Goal: Transaction & Acquisition: Book appointment/travel/reservation

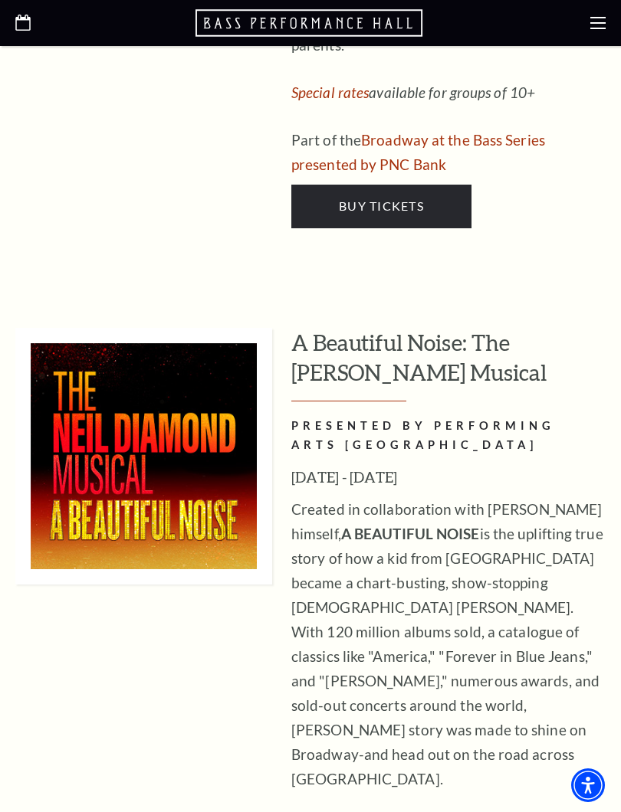
scroll to position [3264, 0]
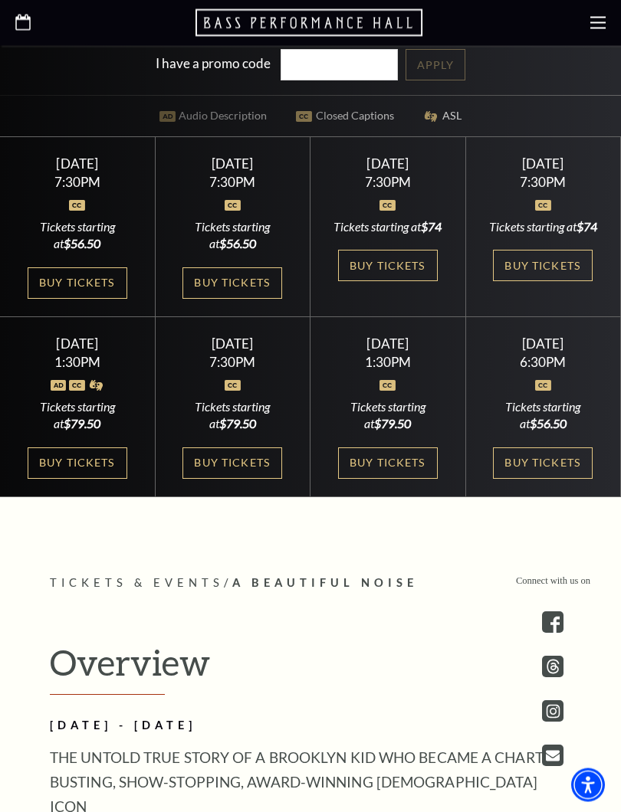
scroll to position [663, 0]
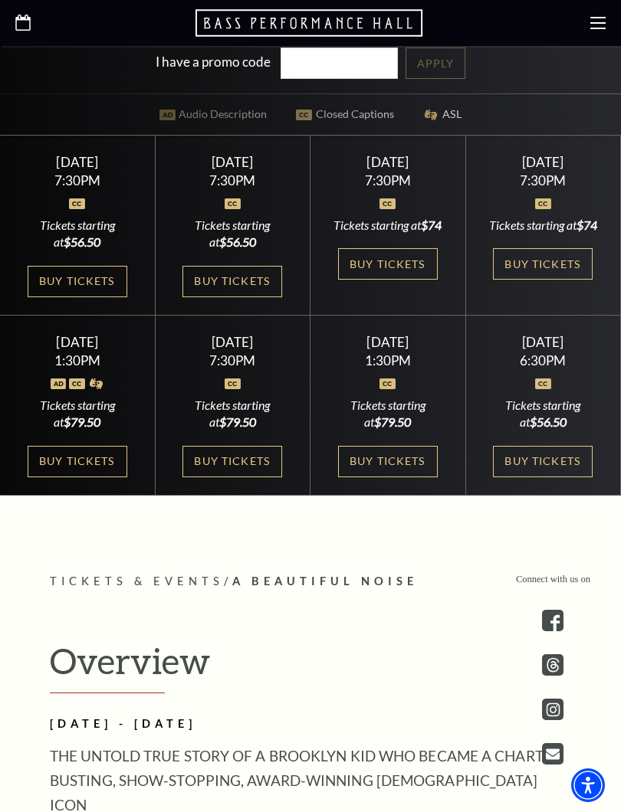
click at [209, 202] on div at bounding box center [232, 194] width 118 height 15
click at [225, 293] on link "Buy Tickets" at bounding box center [232, 281] width 100 height 31
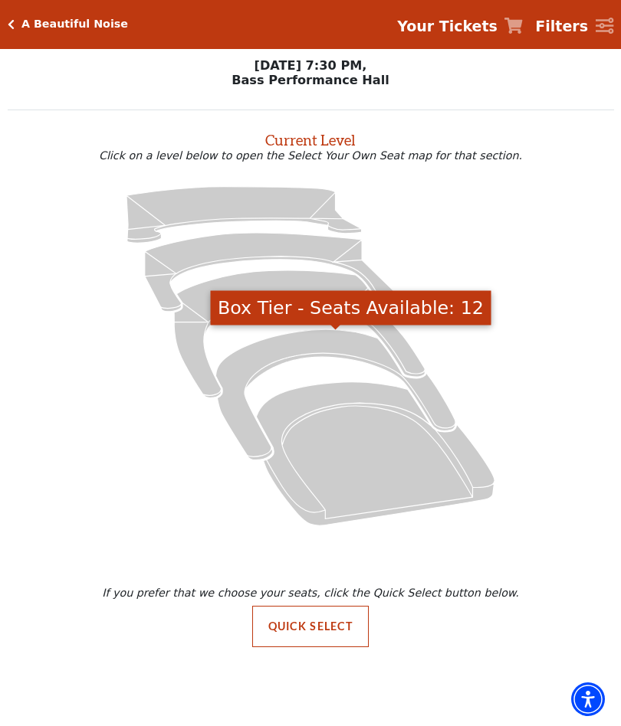
click at [326, 346] on icon "Box Tier - Seats Available: 12" at bounding box center [335, 394] width 240 height 130
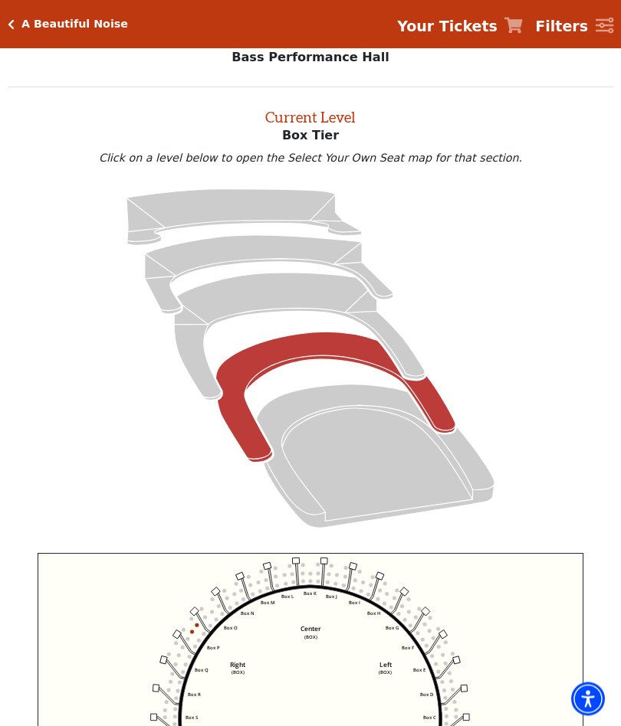
scroll to position [58, 0]
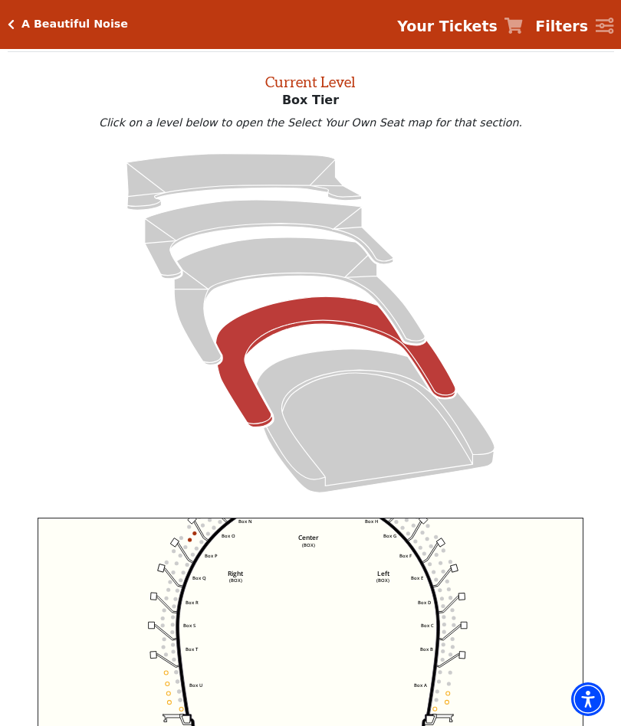
click at [535, 646] on icon "Left (BOX) Right (BOX) Center (BOX) Box ZZ Box U Box T Box S Box R Box Q Box P …" at bounding box center [311, 684] width 546 height 333
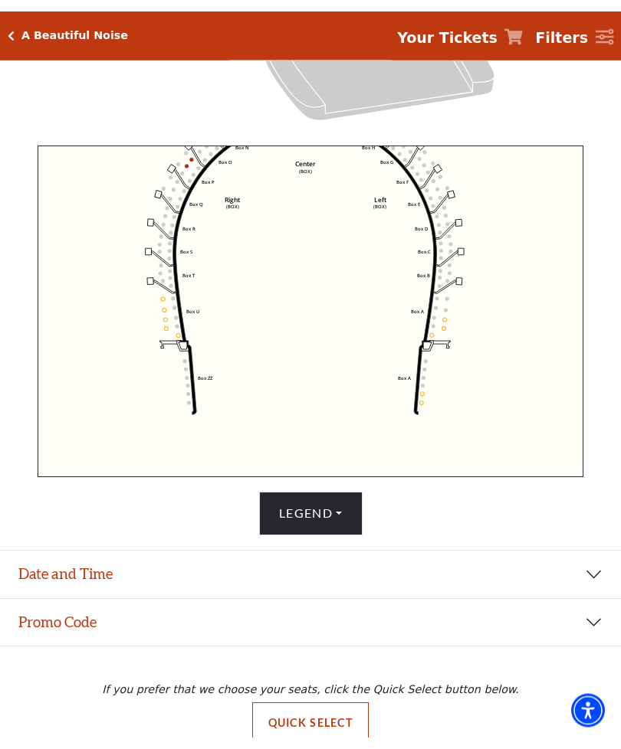
scroll to position [466, 0]
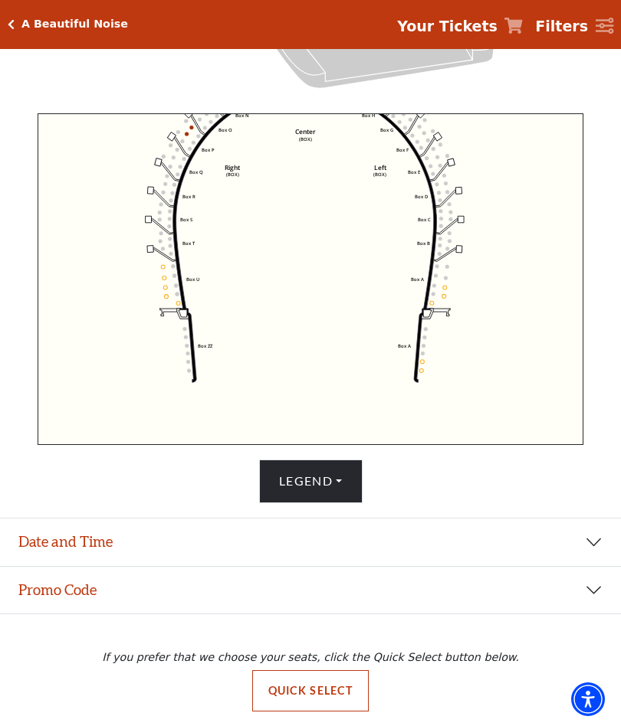
click at [589, 534] on button "Date and Time" at bounding box center [310, 543] width 621 height 48
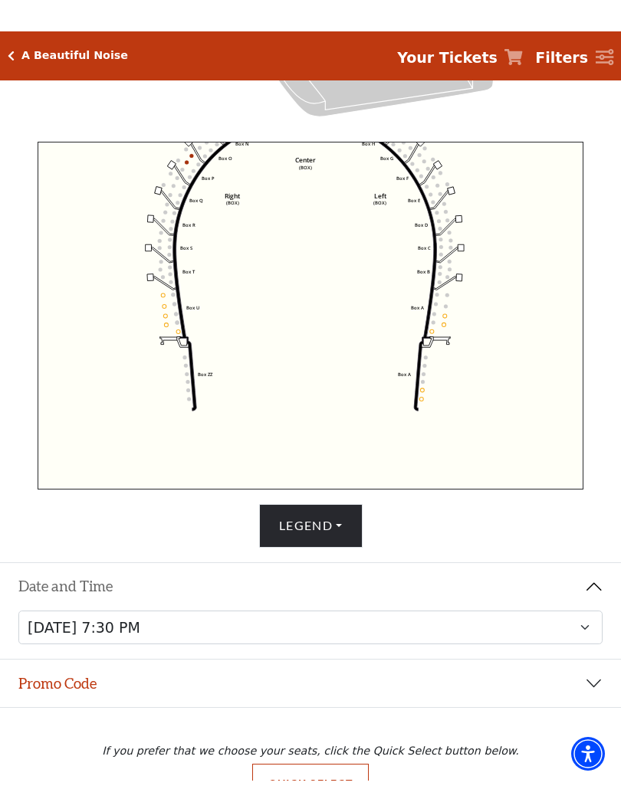
scroll to position [431, 0]
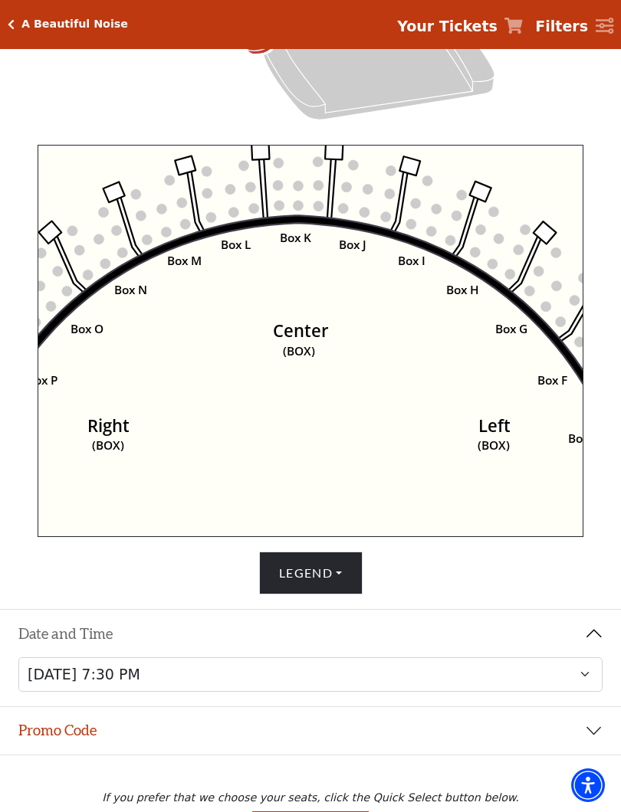
click at [419, 523] on icon "Left (BOX) Right (BOX) Center (BOX) Box ZZ Box U Box T Box S Box R Box Q Box P …" at bounding box center [311, 341] width 546 height 392
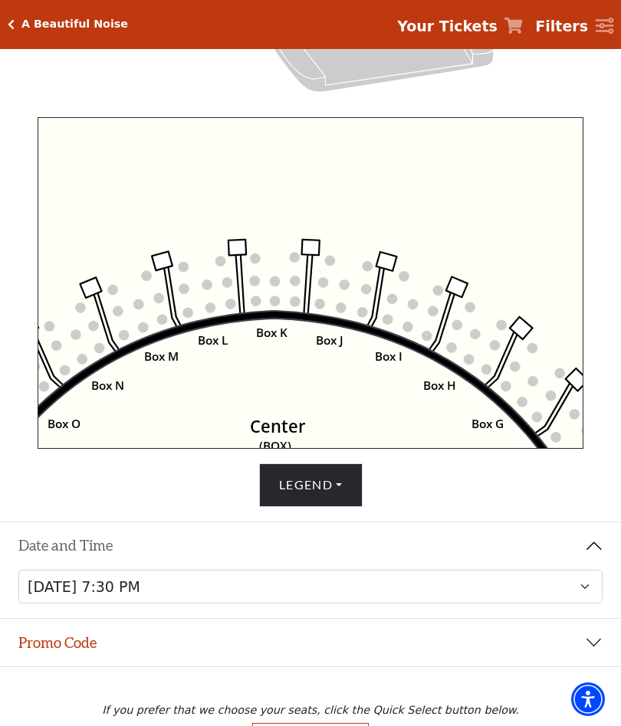
scroll to position [514, 0]
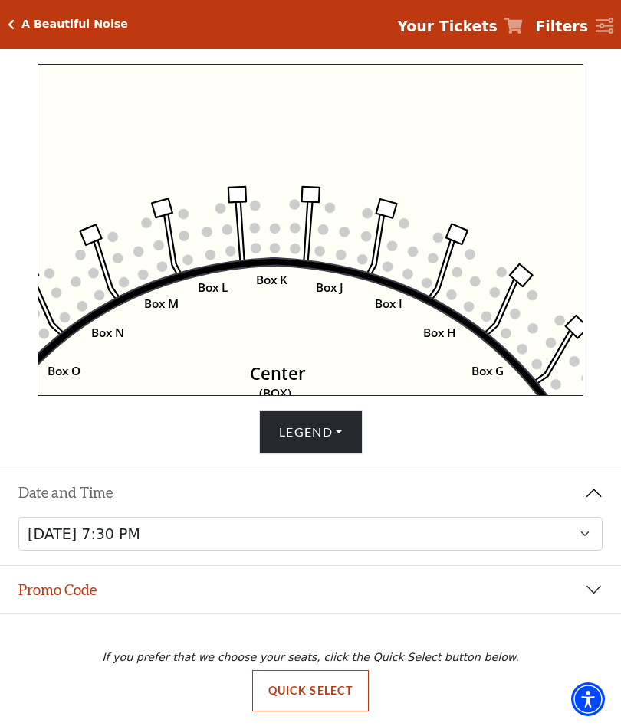
click at [345, 690] on button "Quick Select" at bounding box center [310, 690] width 117 height 41
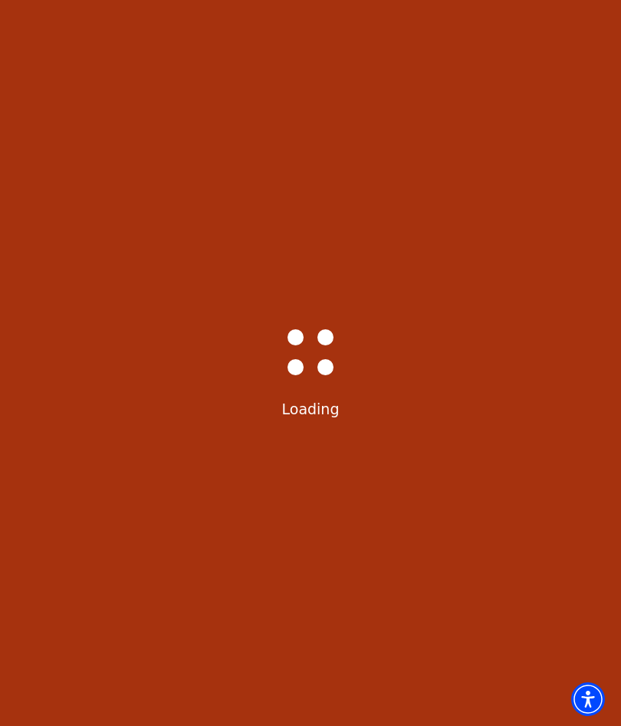
scroll to position [0, 0]
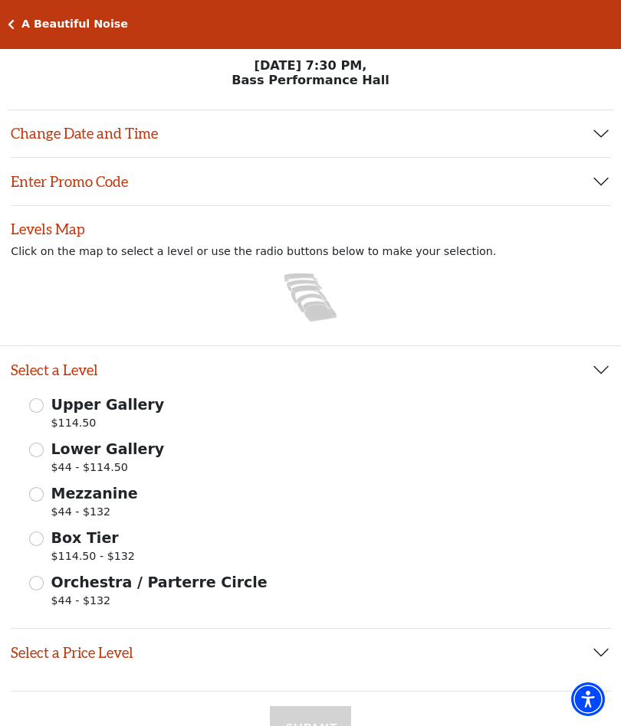
click at [596, 656] on button "Select a Price Level" at bounding box center [310, 653] width 599 height 48
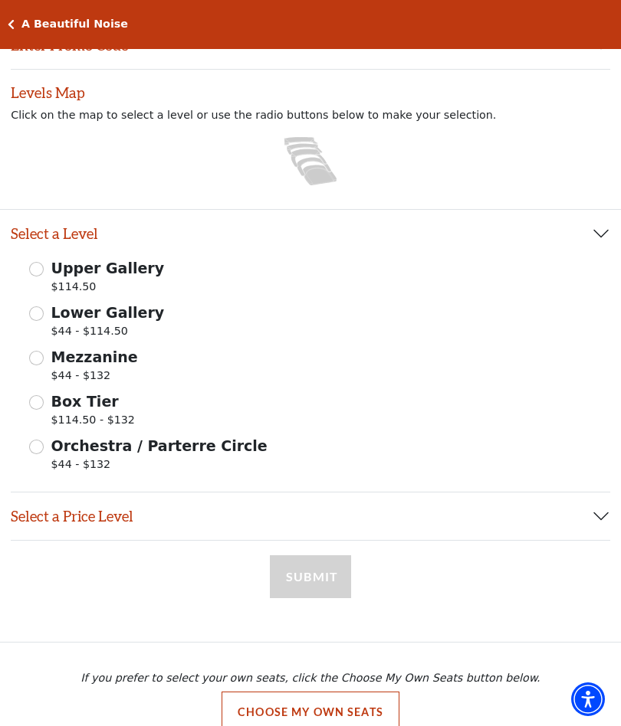
scroll to position [164, 0]
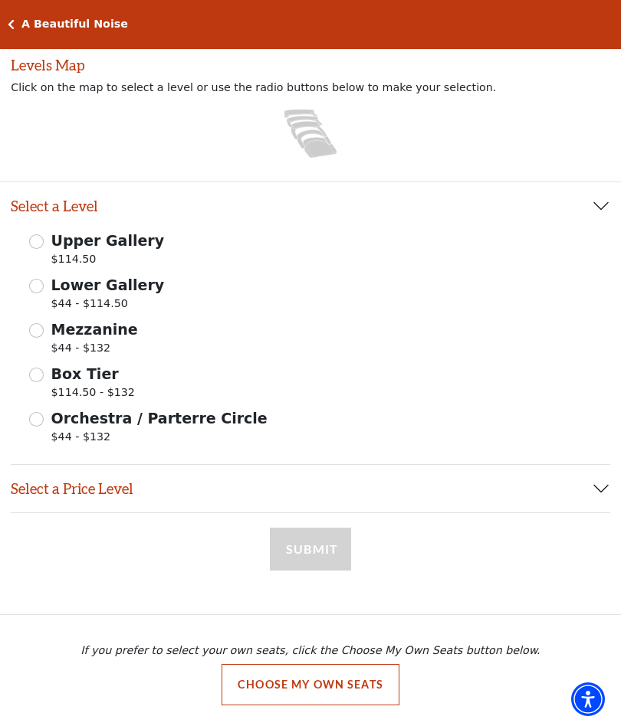
click at [592, 490] on button "Select a Price Level" at bounding box center [310, 489] width 599 height 48
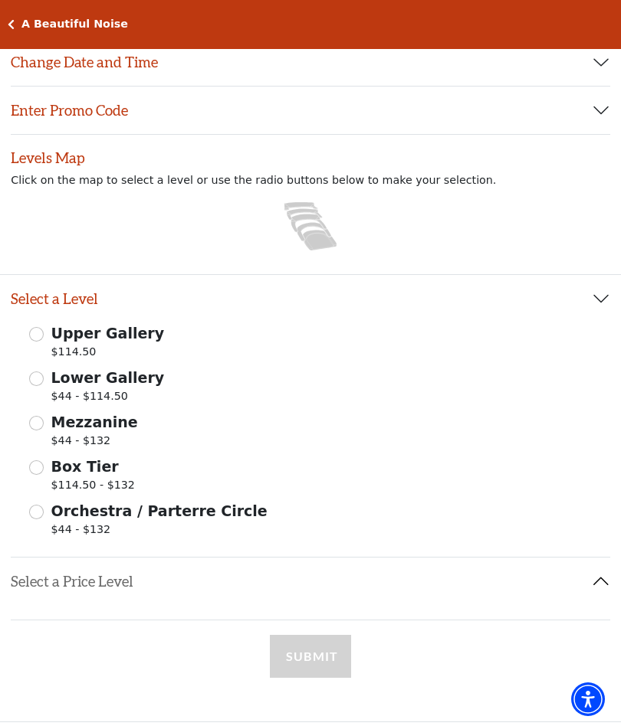
scroll to position [70, 0]
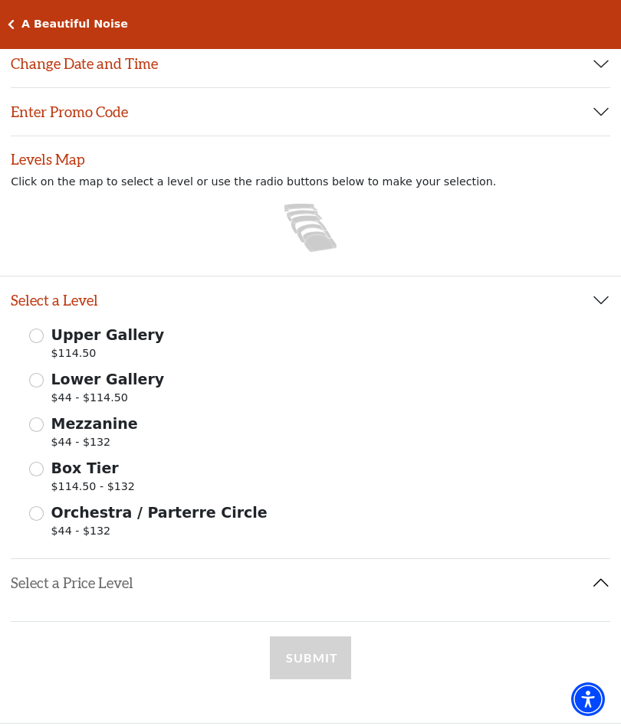
click at [41, 470] on input "Box Tier $114.50 - $132" at bounding box center [36, 469] width 15 height 15
radio input "true"
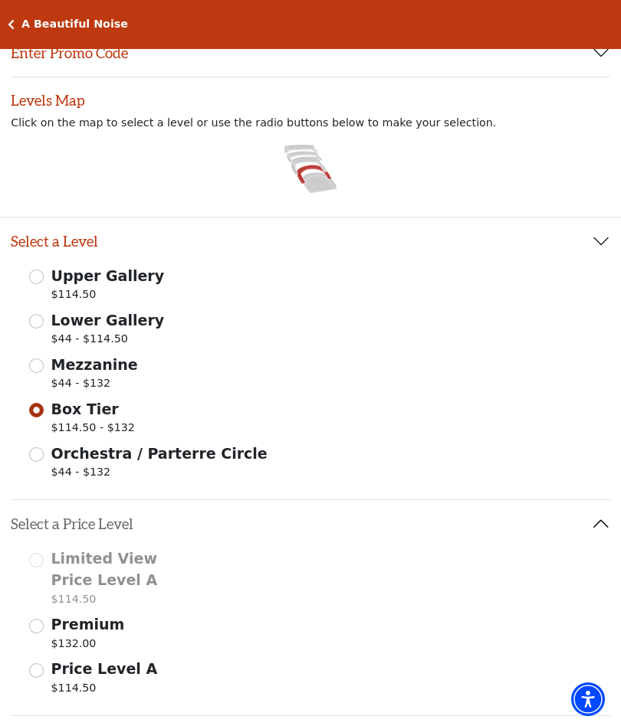
scroll to position [26, 0]
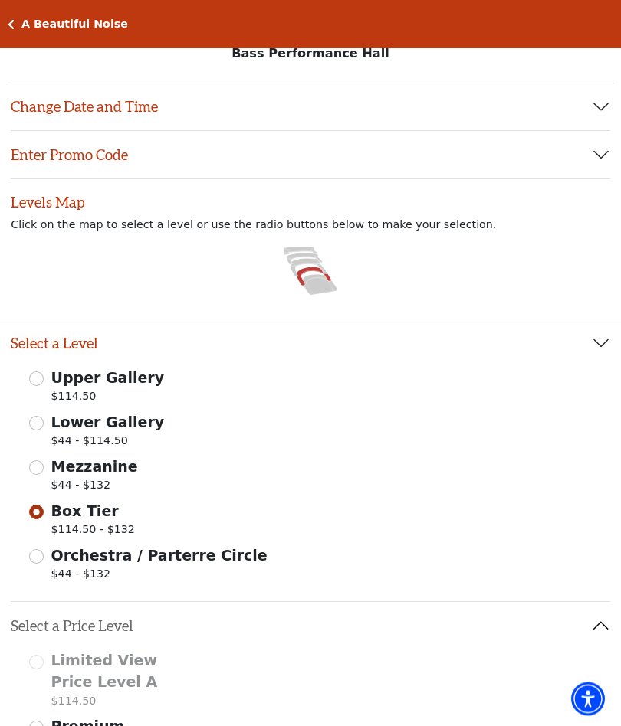
click at [41, 468] on input "Mezzanine $44 - $132" at bounding box center [36, 468] width 15 height 15
radio input "true"
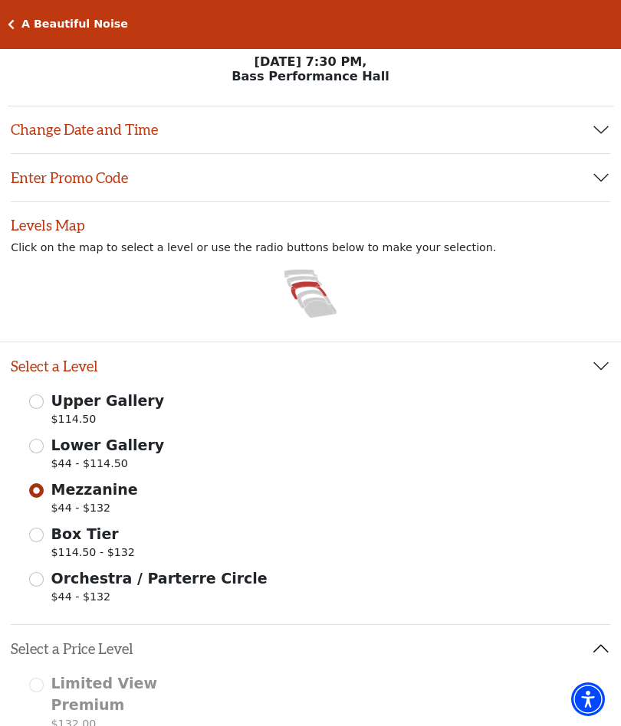
scroll to position [0, 0]
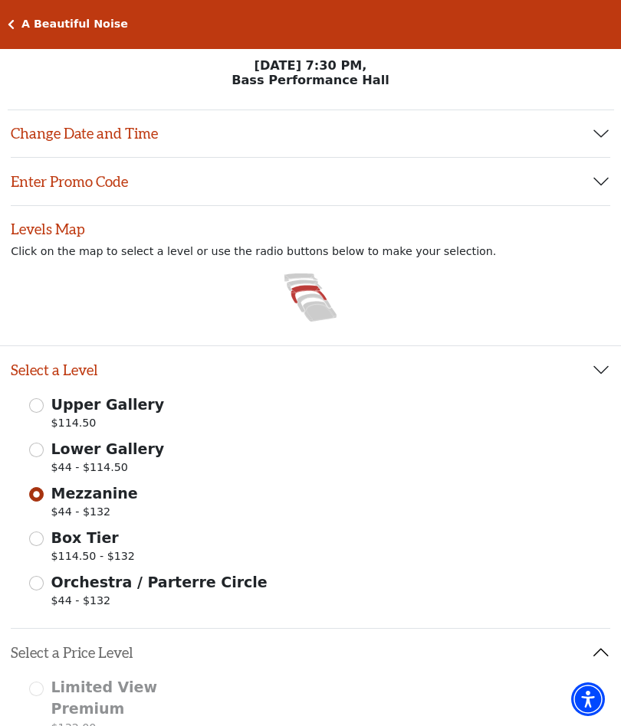
click at [51, 454] on span "Lower Gallery" at bounding box center [107, 449] width 113 height 17
click at [44, 454] on input "Lower Gallery $44 - $114.50" at bounding box center [36, 450] width 15 height 15
radio input "true"
click at [41, 447] on input "Lower Gallery $44 - $114.50" at bounding box center [36, 450] width 15 height 15
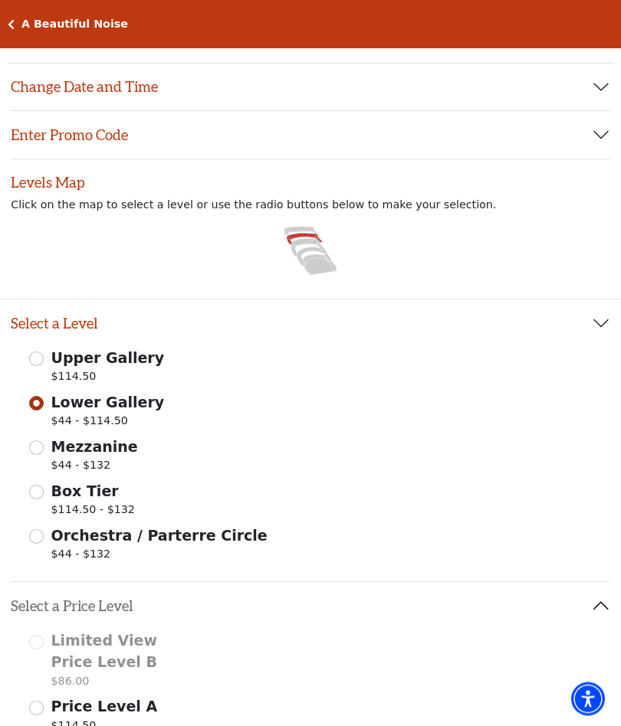
scroll to position [47, 0]
click at [53, 362] on span "Upper Gallery" at bounding box center [107, 357] width 113 height 17
click at [44, 362] on input "Upper Gallery $114.50" at bounding box center [36, 359] width 15 height 15
radio input "true"
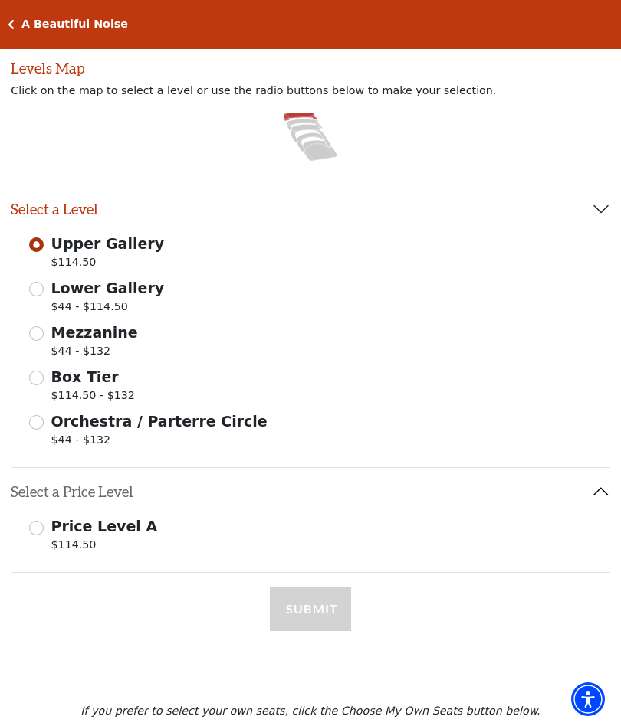
scroll to position [163, 0]
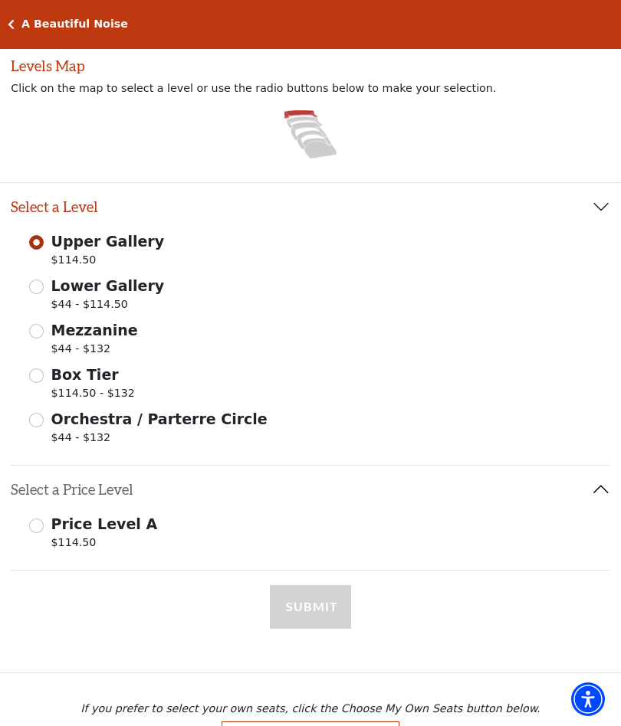
click at [54, 428] on label "Orchestra / Parterre Circle $44 - $132" at bounding box center [159, 429] width 216 height 43
click at [44, 428] on input "Orchestra / Parterre Circle $44 - $132" at bounding box center [36, 420] width 15 height 15
radio input "true"
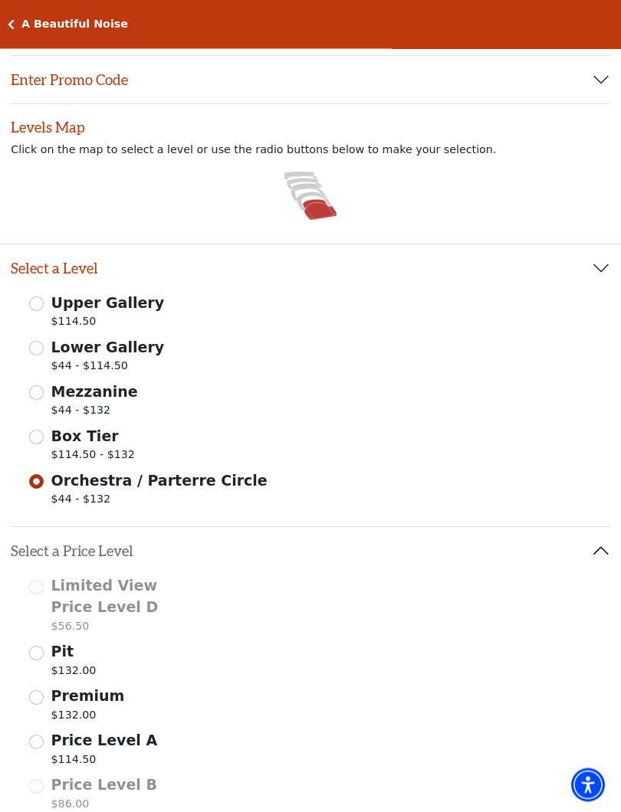
scroll to position [101, 0]
click at [43, 438] on input "Box Tier $114.50 - $132" at bounding box center [36, 438] width 15 height 15
radio input "true"
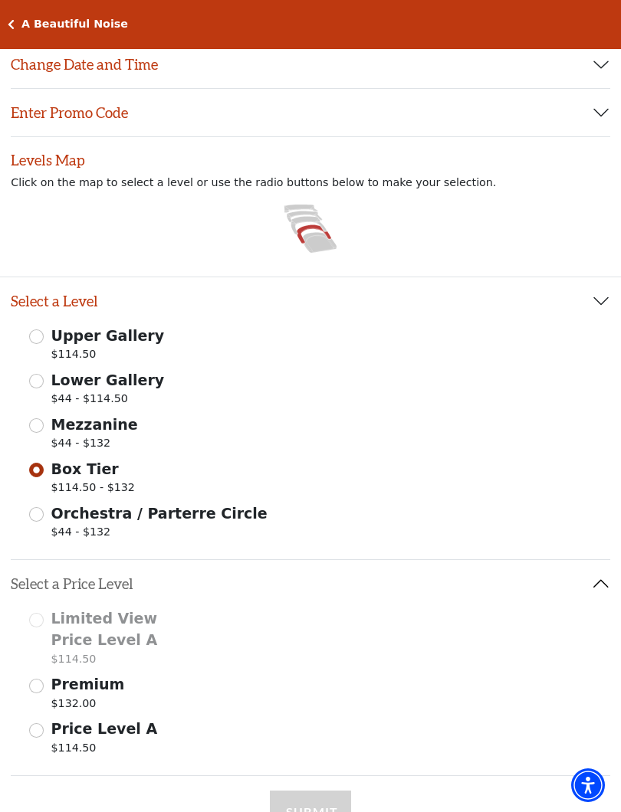
scroll to position [68, 0]
click at [47, 415] on div "Mezzanine $44 - $132" at bounding box center [310, 436] width 562 height 43
click at [96, 426] on span "Mezzanine" at bounding box center [94, 425] width 87 height 17
click at [44, 426] on input "Mezzanine $44 - $132" at bounding box center [36, 426] width 15 height 15
radio input "true"
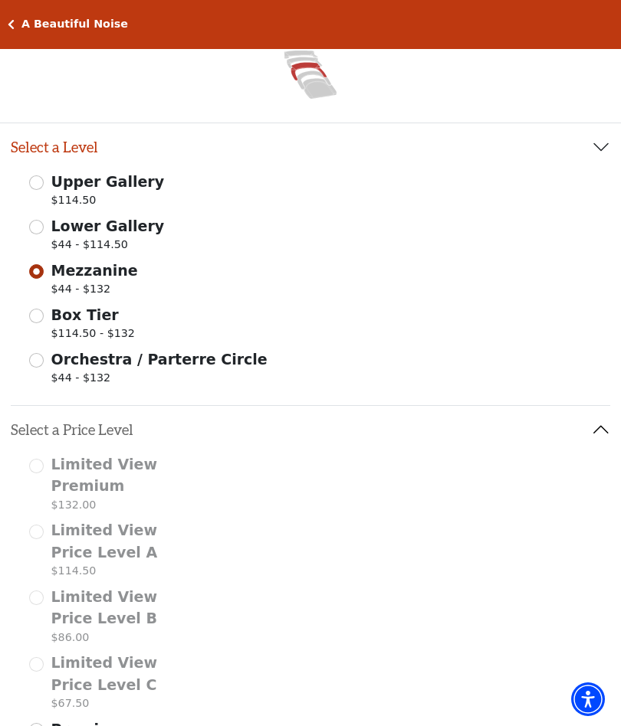
scroll to position [222, 0]
click at [150, 234] on span "Lower Gallery" at bounding box center [107, 226] width 113 height 17
click at [44, 234] on input "Lower Gallery $44 - $114.50" at bounding box center [36, 228] width 15 height 15
radio input "true"
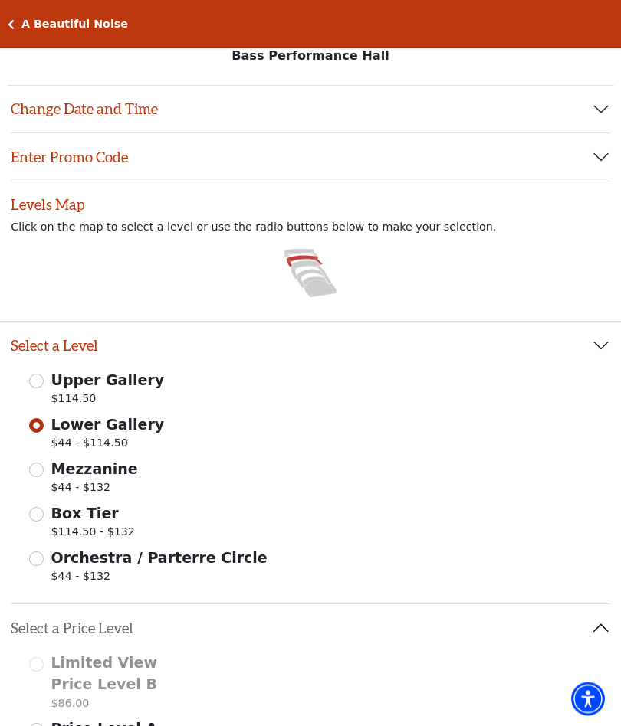
scroll to position [25, 0]
click at [117, 379] on span "Upper Gallery" at bounding box center [107, 380] width 113 height 17
click at [44, 379] on input "Upper Gallery $114.50" at bounding box center [36, 381] width 15 height 15
radio input "true"
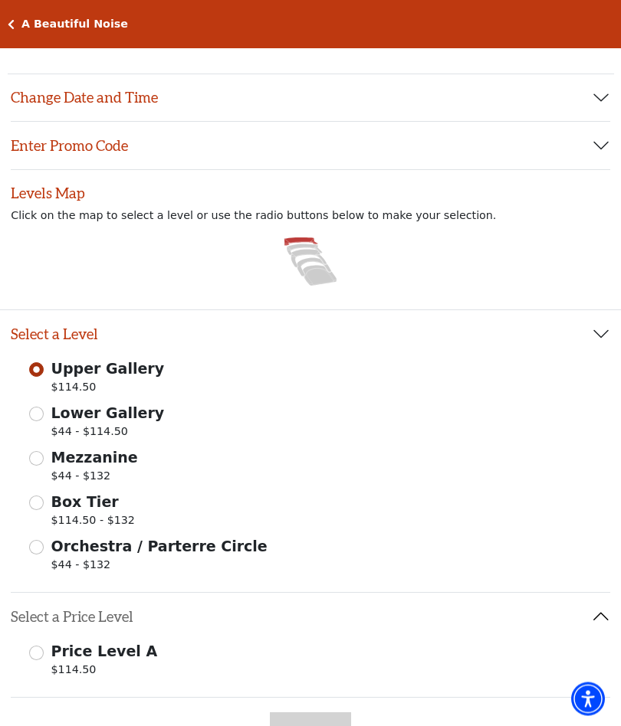
scroll to position [0, 0]
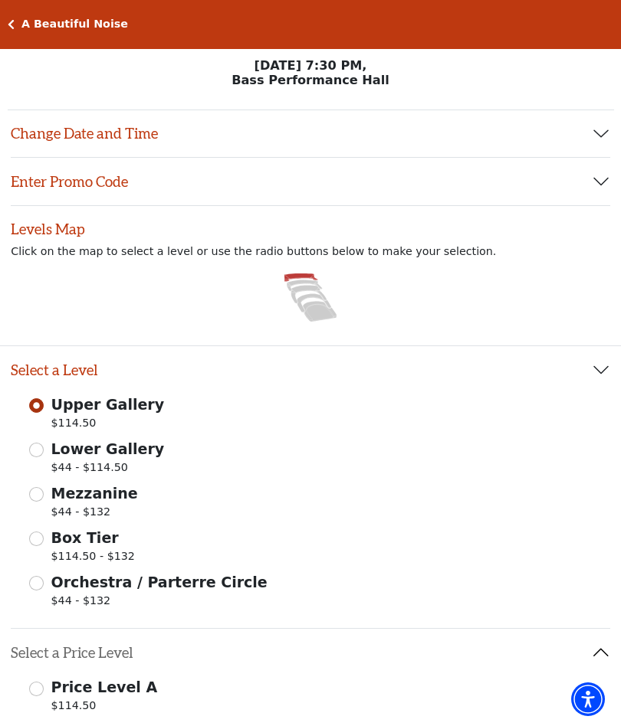
click at [593, 132] on button "Change Date and Time" at bounding box center [310, 134] width 599 height 48
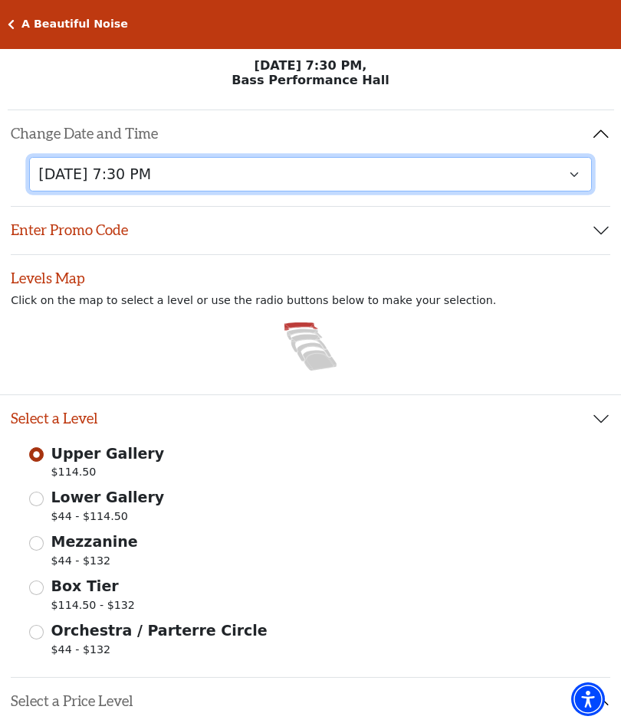
click at [569, 176] on select "Tuesday, October 28 at 7:30 PM Wednesday, October 29 at 7:30 PM Thursday, Octob…" at bounding box center [310, 174] width 562 height 34
select select "6227"
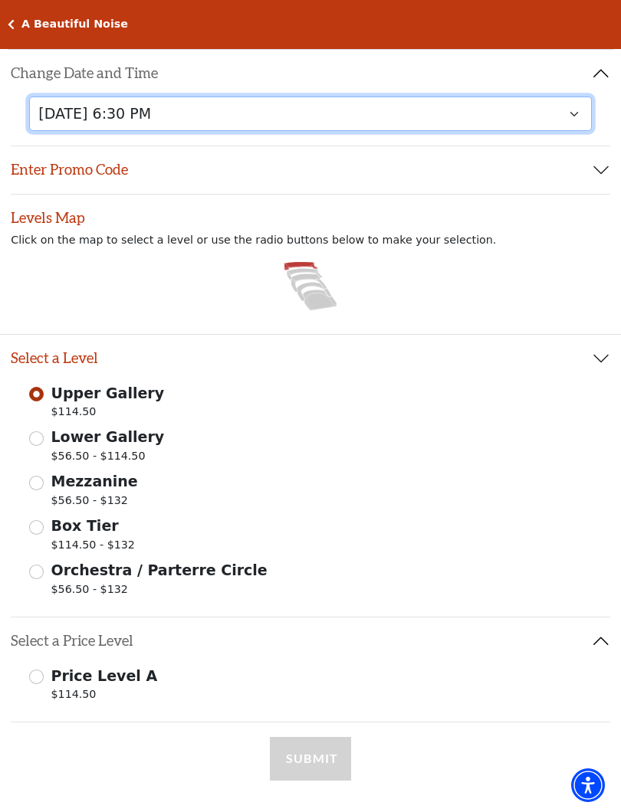
scroll to position [75, 0]
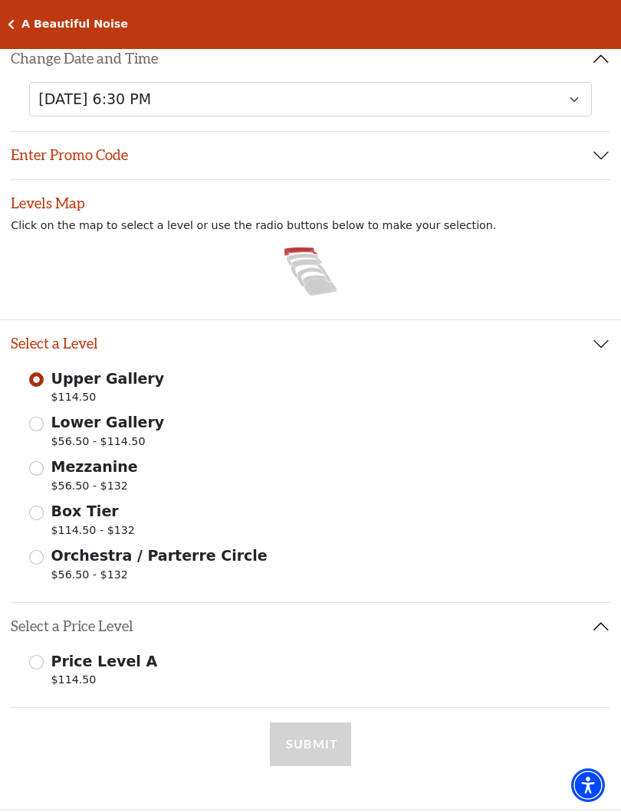
click at [37, 563] on input "Orchestra / Parterre Circle $56.50 - $132" at bounding box center [36, 557] width 15 height 15
radio input "true"
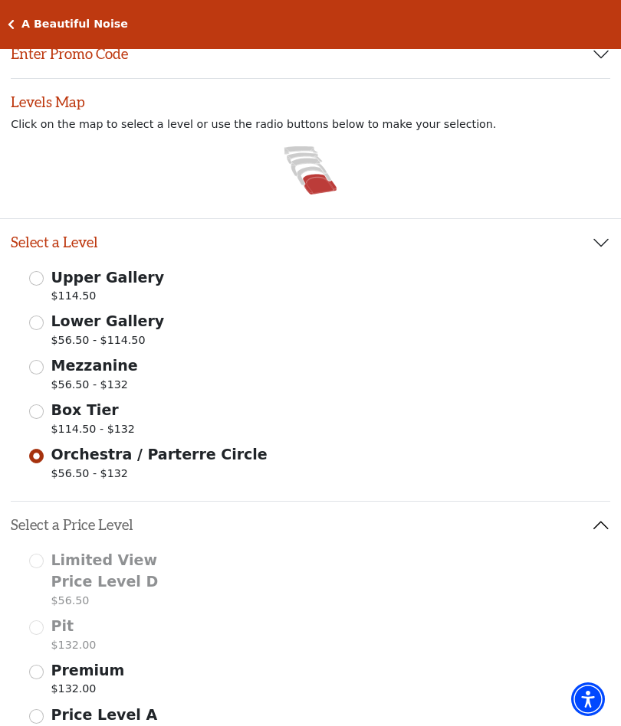
scroll to position [165, 0]
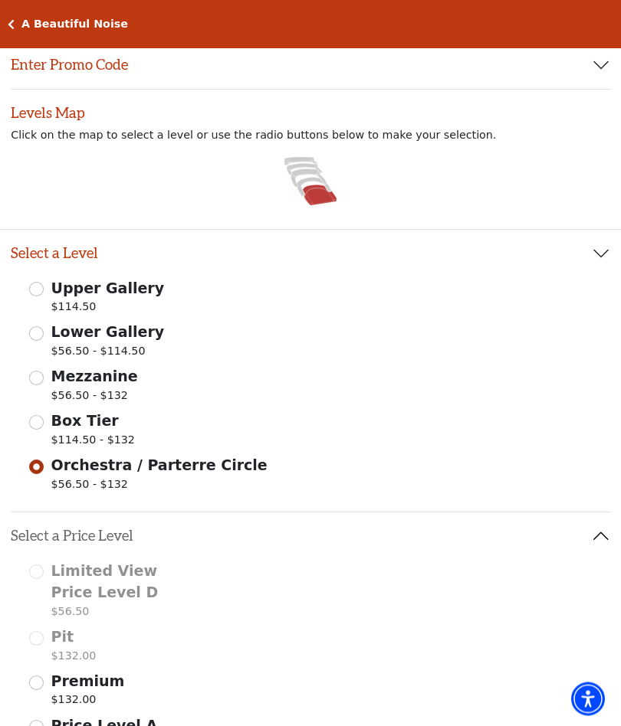
click at [35, 425] on input "Box Tier $114.50 - $132" at bounding box center [36, 423] width 15 height 15
radio input "true"
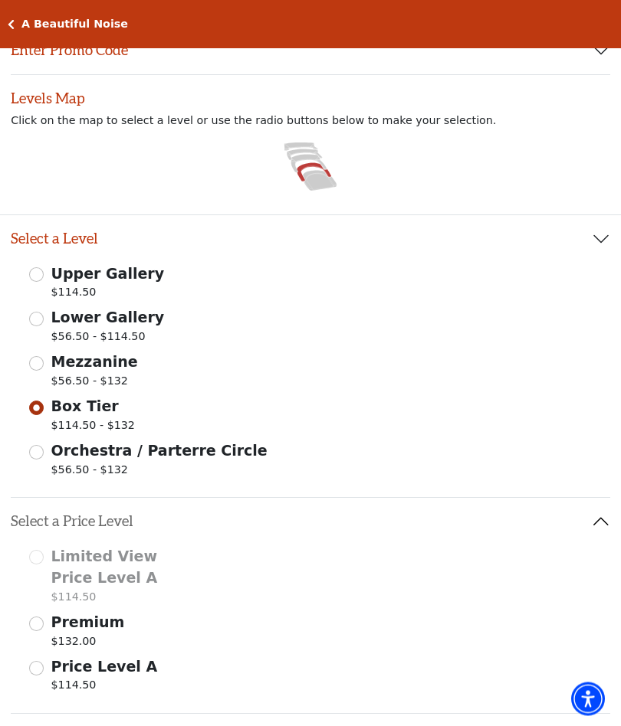
scroll to position [180, 0]
click at [34, 361] on input "Mezzanine $56.50 - $132" at bounding box center [36, 363] width 15 height 15
radio input "true"
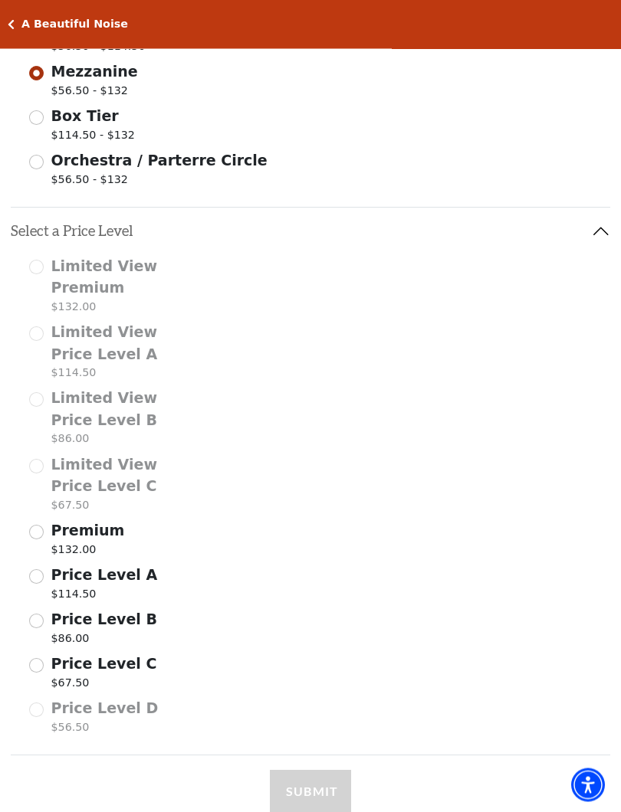
scroll to position [471, 0]
click at [38, 658] on input "Price Level C $67.50" at bounding box center [36, 664] width 15 height 15
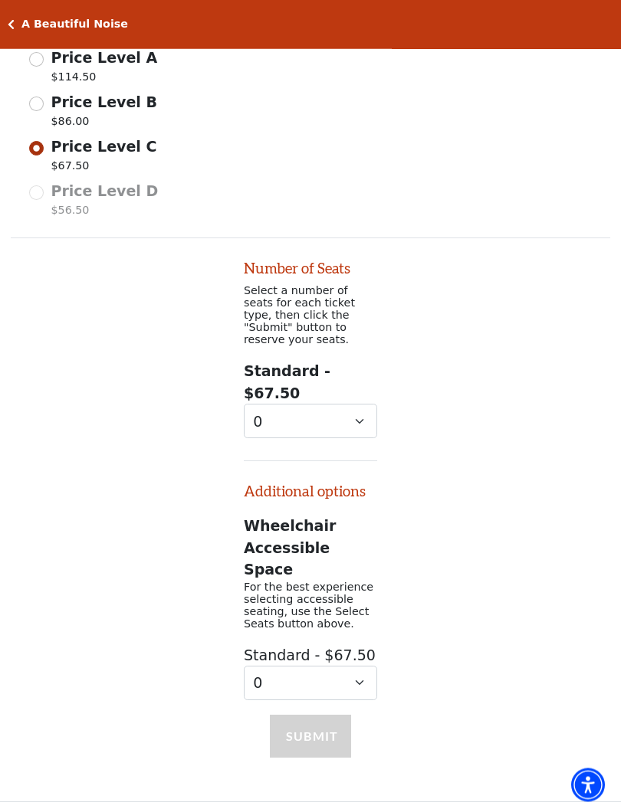
scroll to position [1057, 0]
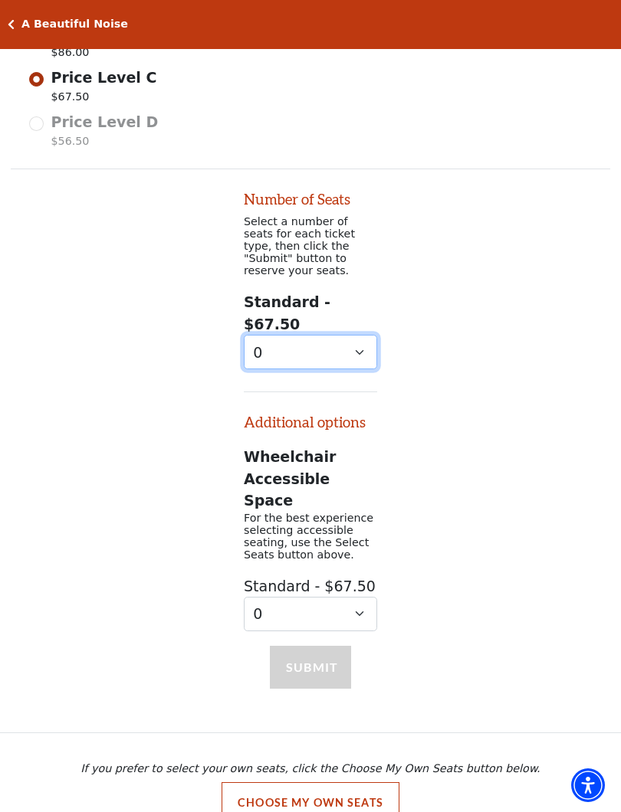
click at [370, 338] on select "0 1 2 3 4 5 6 7 8 9" at bounding box center [310, 352] width 133 height 34
select select "3"
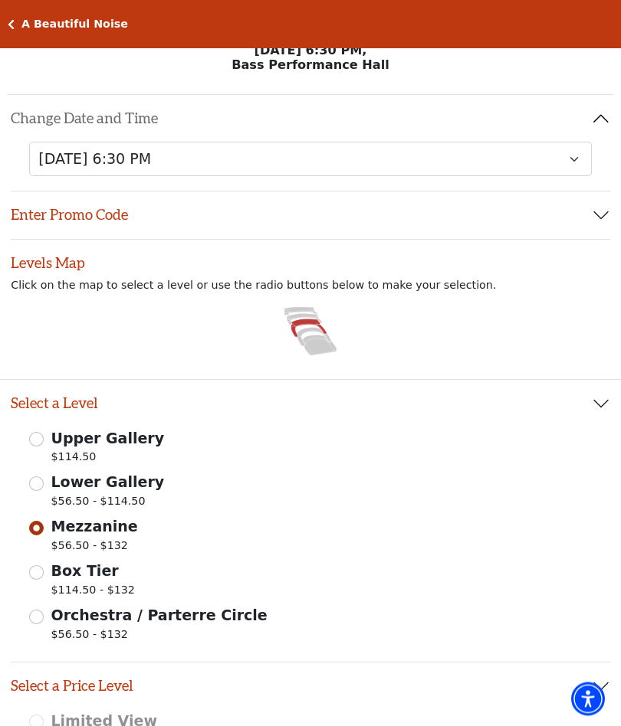
scroll to position [0, 0]
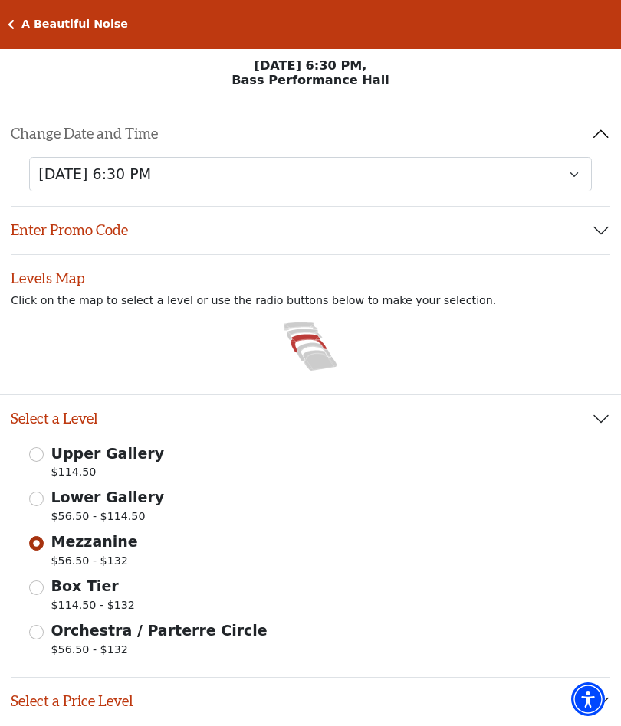
click at [31, 638] on input "Orchestra / Parterre Circle $56.50 - $132" at bounding box center [36, 632] width 15 height 15
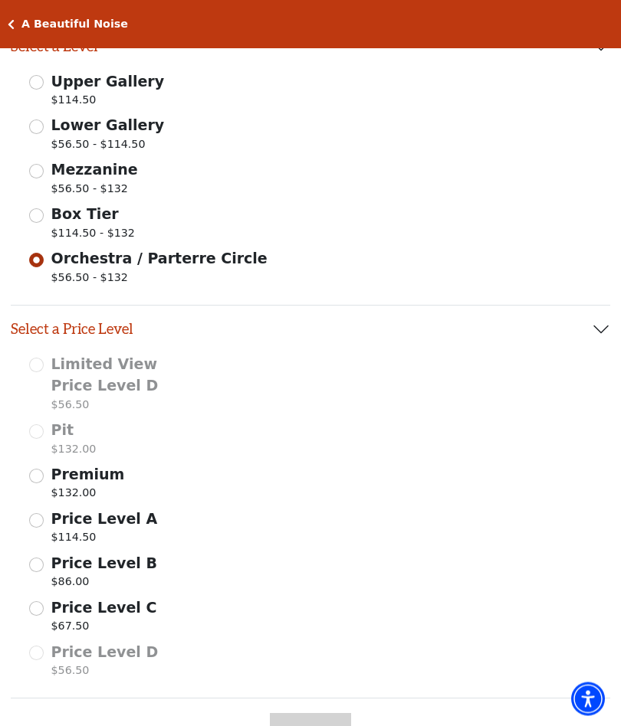
scroll to position [553, 0]
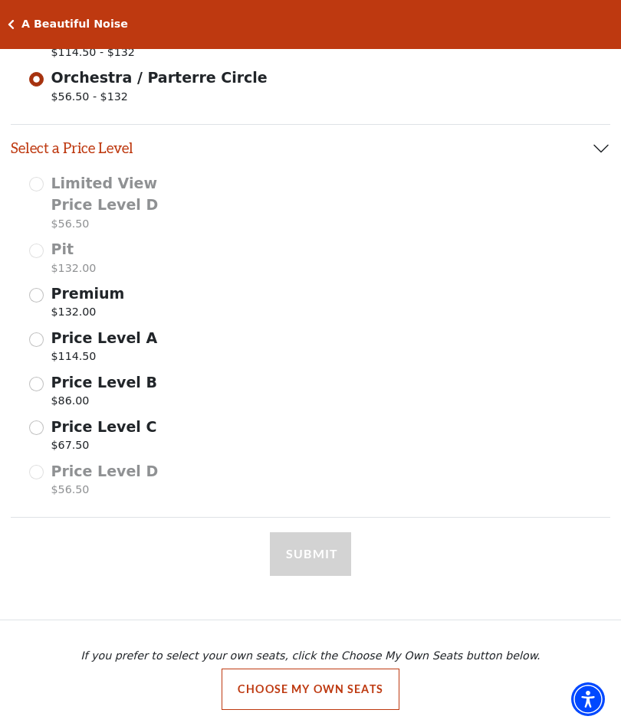
click at [44, 418] on div "Price Level C $67.50" at bounding box center [99, 437] width 141 height 43
click at [42, 421] on input "Price Level C $67.50" at bounding box center [36, 428] width 15 height 15
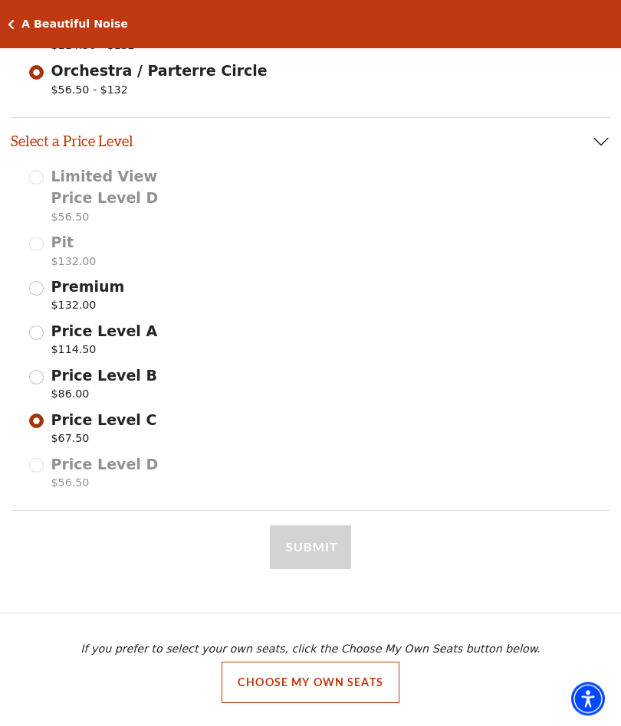
select select "3"
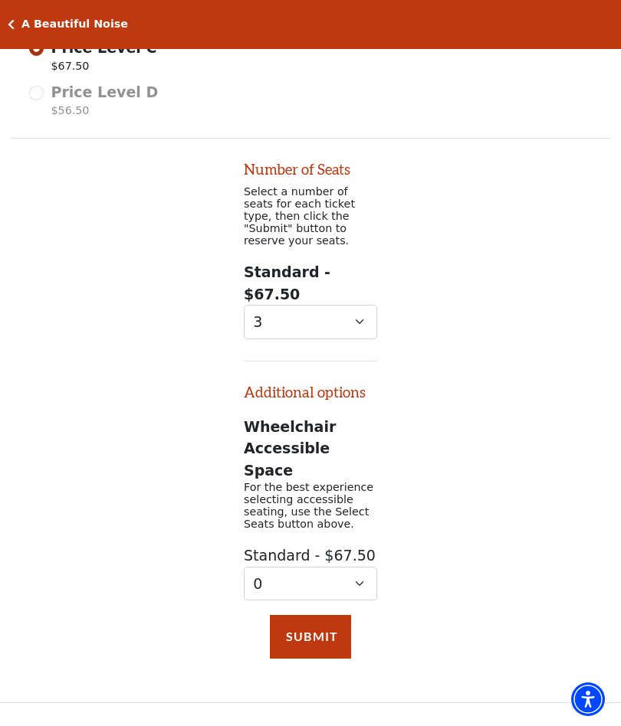
scroll to position [991, 0]
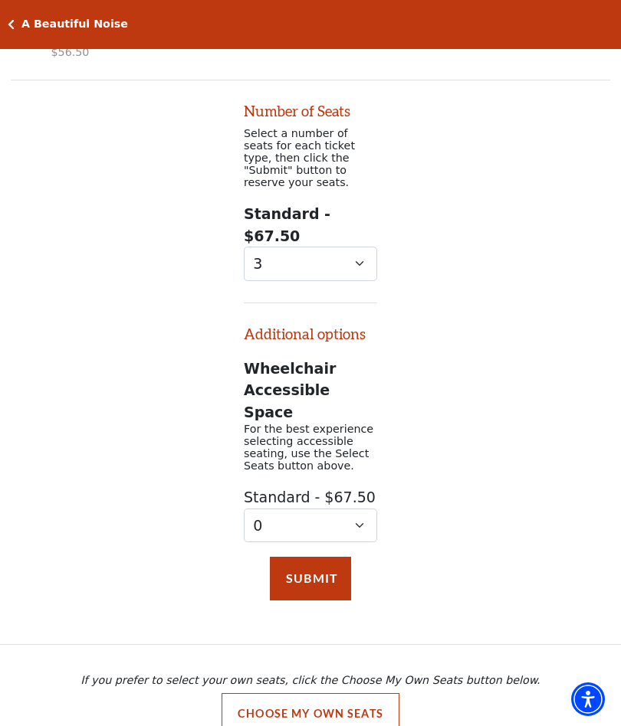
click at [323, 557] on button "Submit" at bounding box center [310, 578] width 81 height 43
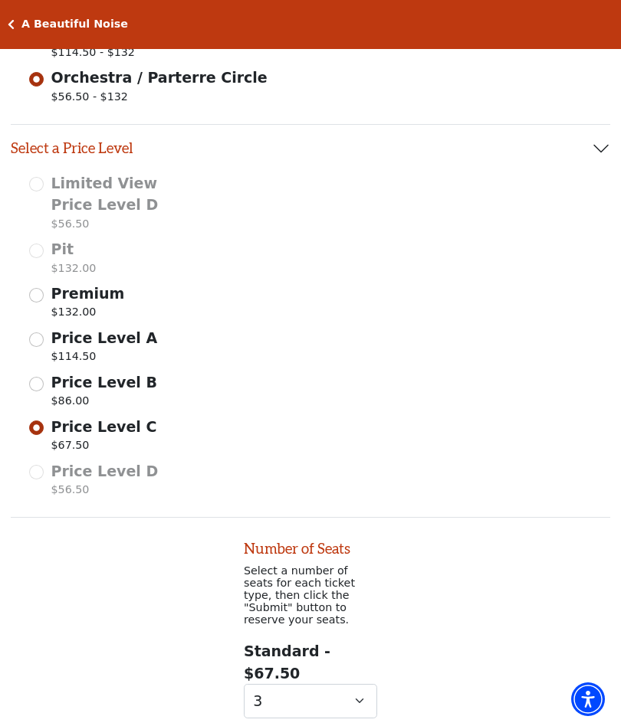
scroll to position [552, 0]
click at [42, 378] on input "Price Level B $86.00" at bounding box center [36, 385] width 15 height 15
radio input "true"
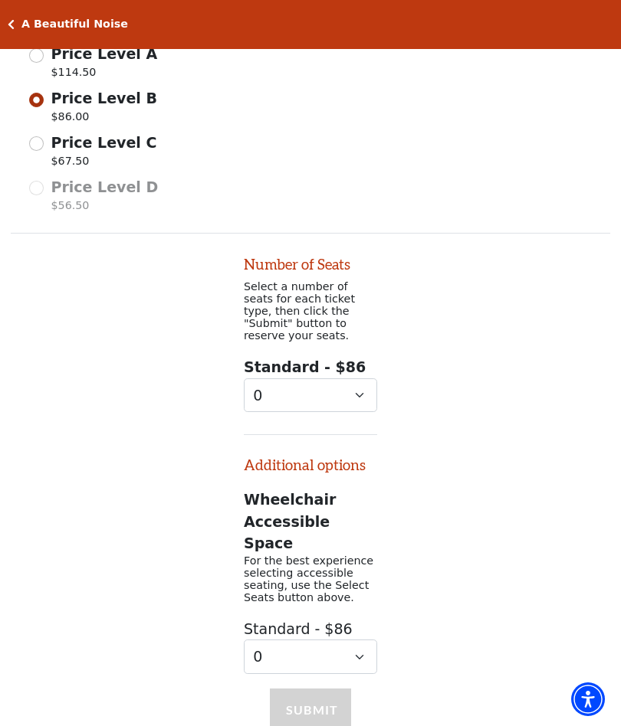
scroll to position [834, 0]
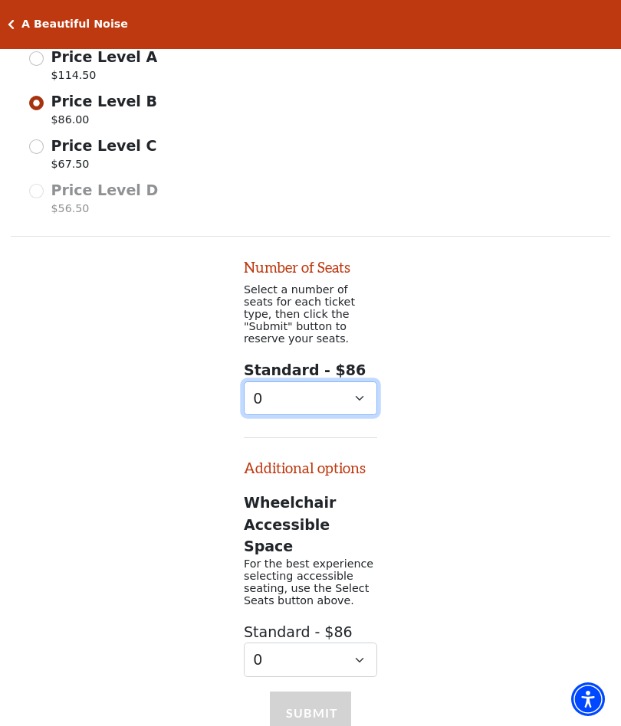
click at [360, 382] on select "0 1 2 3 4 5 6 7 8" at bounding box center [310, 399] width 133 height 34
select select "3"
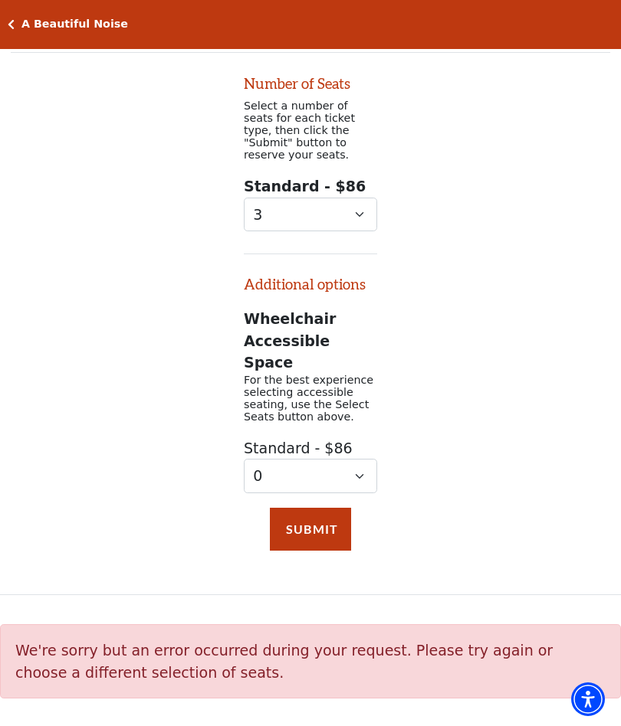
click at [324, 508] on button "Submit" at bounding box center [310, 529] width 81 height 43
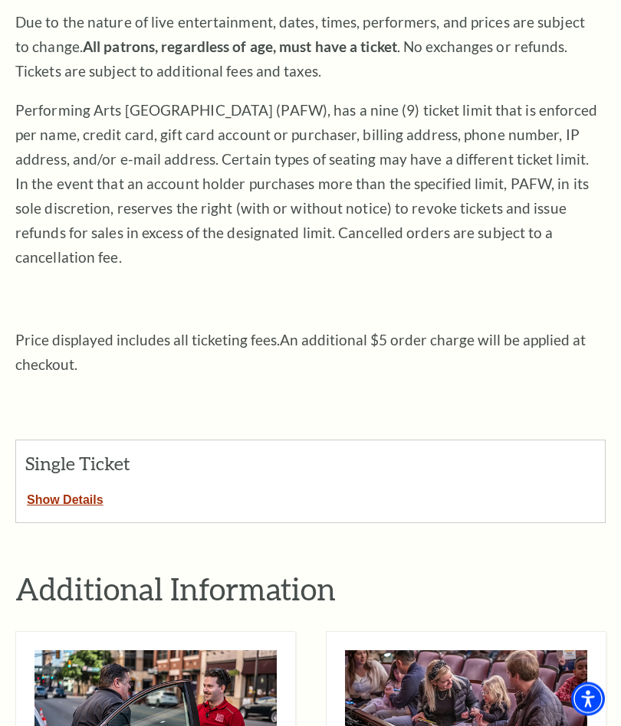
scroll to position [234, 0]
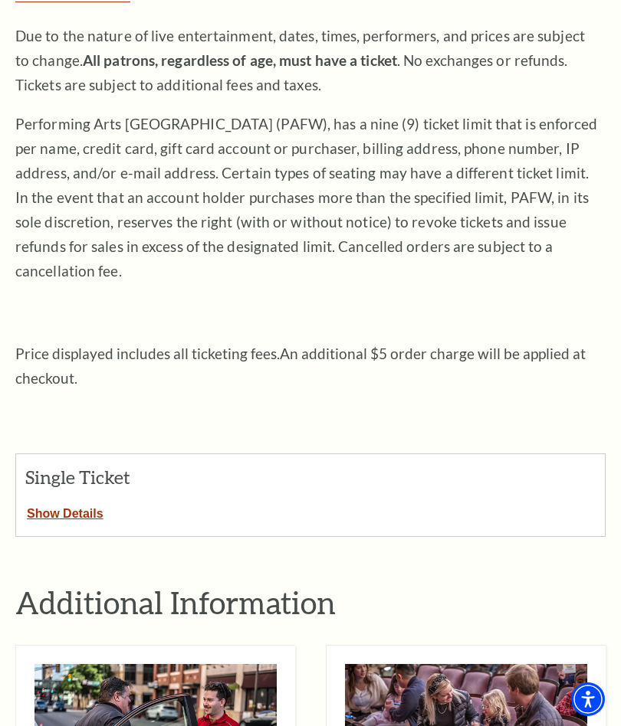
click at [70, 501] on button "Show Details" at bounding box center [65, 511] width 98 height 20
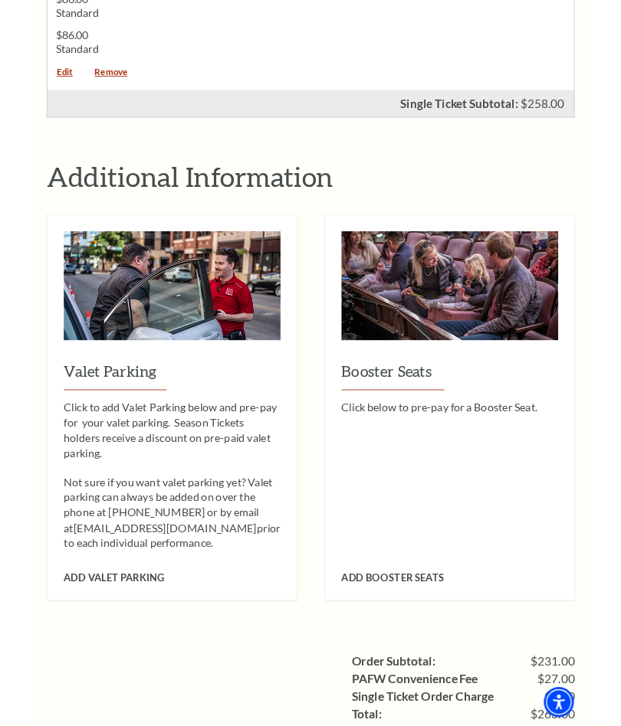
scroll to position [1234, 0]
